Goal: Task Accomplishment & Management: Complete application form

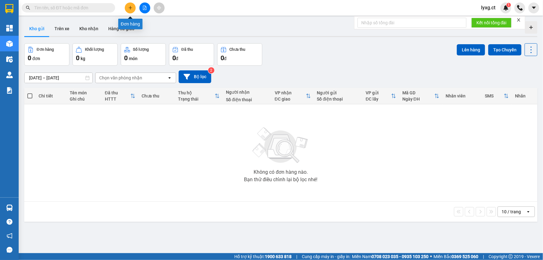
click at [132, 9] on icon "plus" at bounding box center [130, 8] width 4 height 4
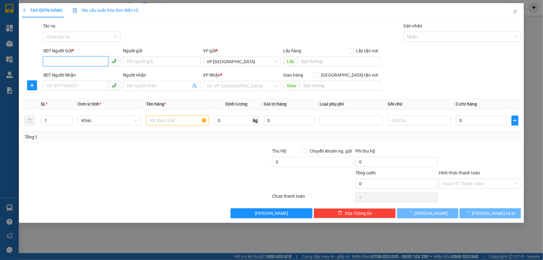
click at [87, 61] on input "SĐT Người Gửi *" at bounding box center [75, 61] width 65 height 10
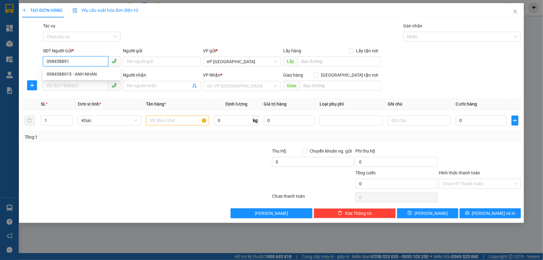
type input "0984588915"
click at [94, 76] on div "0984588915 - ANH NHÂN" at bounding box center [82, 74] width 70 height 7
type input "ANH NHÂN"
type input "0986336068"
type input "CHỊ [PERSON_NAME]"
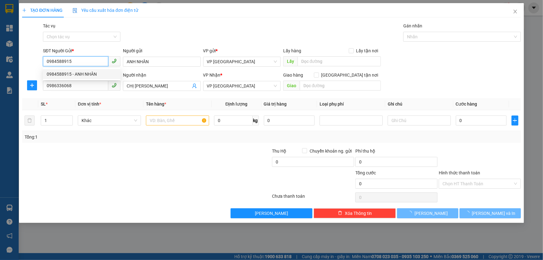
type input "50.000"
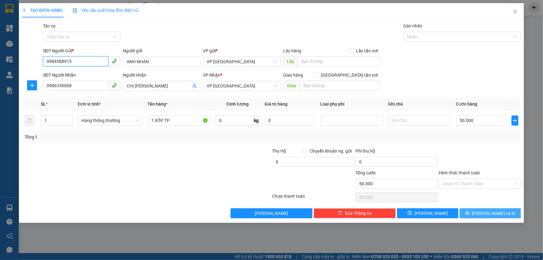
type input "0984588915"
click at [501, 215] on span "[PERSON_NAME] và In" at bounding box center [494, 213] width 44 height 7
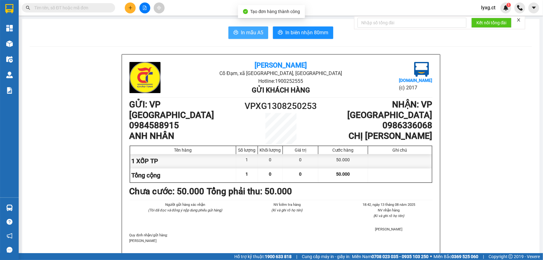
click at [245, 32] on span "In mẫu A5" at bounding box center [252, 33] width 22 height 8
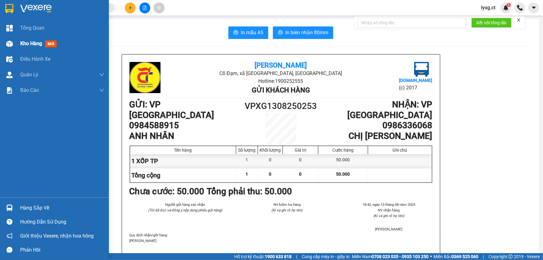
click at [29, 46] on span "Kho hàng" at bounding box center [31, 43] width 22 height 6
